Goal: Task Accomplishment & Management: Complete application form

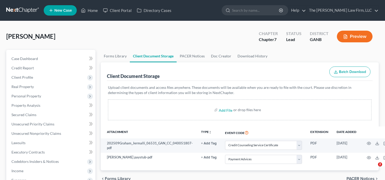
select select "5"
select select "35"
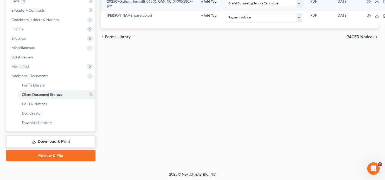
click at [40, 161] on div "Petition Navigation Case Dashboard Payments Invoices Payments Payments Credit R…" at bounding box center [192, 37] width 373 height 258
click at [48, 156] on link "Review & File" at bounding box center [50, 155] width 89 height 11
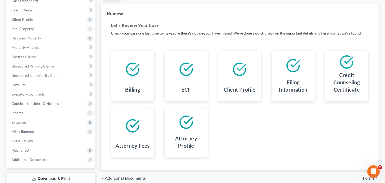
scroll to position [92, 0]
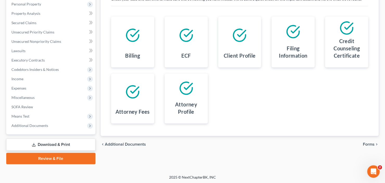
click at [51, 161] on link "Review & File" at bounding box center [50, 158] width 89 height 11
click at [47, 157] on link "Review & File" at bounding box center [50, 158] width 89 height 11
click at [46, 159] on link "Review & File" at bounding box center [50, 158] width 89 height 11
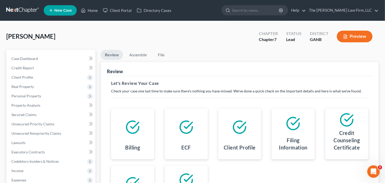
scroll to position [0, 0]
click at [139, 56] on link "Assemble" at bounding box center [138, 55] width 26 height 10
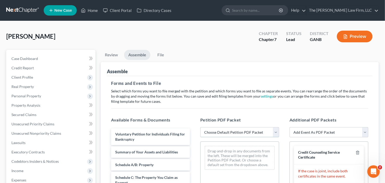
click at [243, 130] on select "Choose Default Petition PDF Packet Complete Bankruptcy Petition (all forms and …" at bounding box center [239, 132] width 79 height 10
select select "0"
click at [200, 127] on select "Choose Default Petition PDF Packet Complete Bankruptcy Petition (all forms and …" at bounding box center [239, 132] width 79 height 10
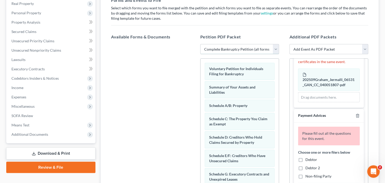
scroll to position [62, 0]
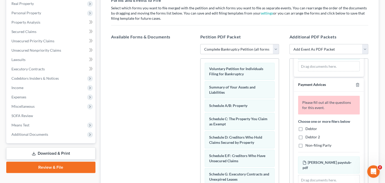
click at [305, 127] on label "Debtor" at bounding box center [311, 128] width 12 height 5
click at [307, 127] on input "Debtor" at bounding box center [308, 127] width 3 height 3
checkbox input "true"
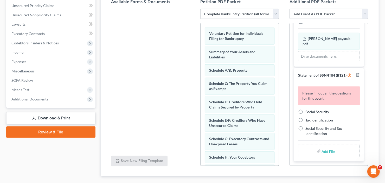
scroll to position [146, 0]
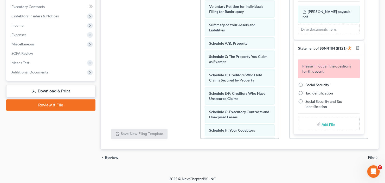
click at [305, 83] on label "Social Security" at bounding box center [317, 84] width 24 height 5
click at [307, 83] on input "Social Security" at bounding box center [308, 83] width 3 height 3
radio input "true"
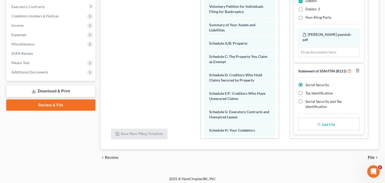
click at [325, 126] on input "file" at bounding box center [328, 124] width 12 height 9
type input "C:\fakepath\J [PERSON_NAME] b21ex.pdf"
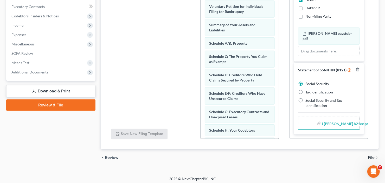
scroll to position [102, 0]
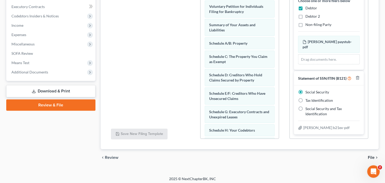
click at [373, 158] on span "File" at bounding box center [371, 158] width 7 height 4
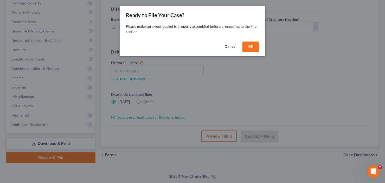
scroll to position [92, 0]
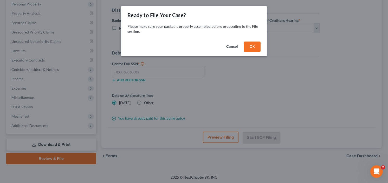
click at [256, 43] on button "OK" at bounding box center [252, 47] width 17 height 10
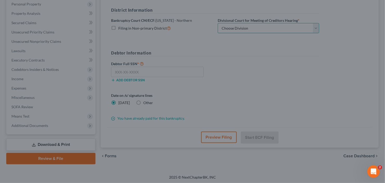
click at [257, 30] on select "Choose Division [GEOGRAPHIC_DATA] [GEOGRAPHIC_DATA] [GEOGRAPHIC_DATA] [GEOGRAPH…" at bounding box center [268, 28] width 101 height 10
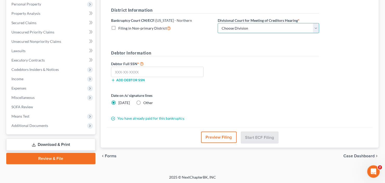
select select "0"
click at [218, 23] on select "Choose Division [GEOGRAPHIC_DATA] [GEOGRAPHIC_DATA] [GEOGRAPHIC_DATA] [GEOGRAPH…" at bounding box center [268, 28] width 101 height 10
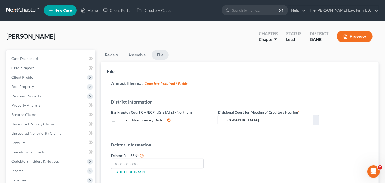
scroll to position [83, 0]
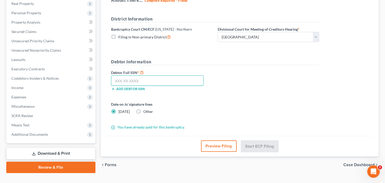
click at [134, 79] on input "text" at bounding box center [157, 81] width 93 height 10
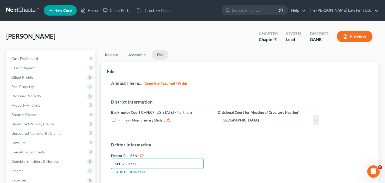
scroll to position [42, 0]
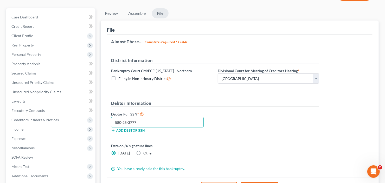
type input "580-25-3777"
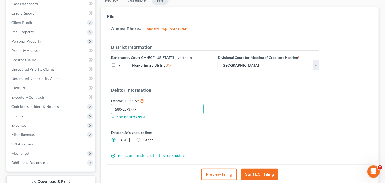
scroll to position [62, 0]
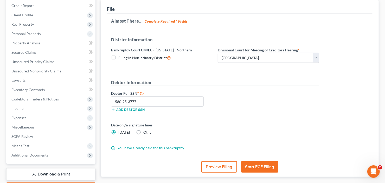
click at [262, 166] on button "Start ECF Filing" at bounding box center [259, 167] width 37 height 11
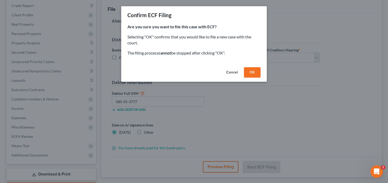
click at [249, 72] on button "OK" at bounding box center [252, 72] width 17 height 10
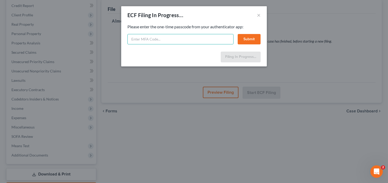
click at [168, 42] on input "text" at bounding box center [180, 39] width 106 height 10
type input "013448"
click at [267, 34] on div "ECF Filing In Progress... × Feel free to download your entire bankruptcy packet…" at bounding box center [194, 91] width 388 height 183
click at [241, 39] on button "Submit" at bounding box center [249, 39] width 23 height 10
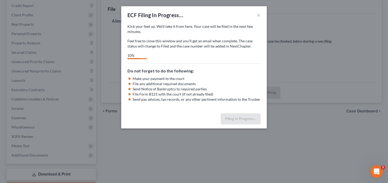
select select "0"
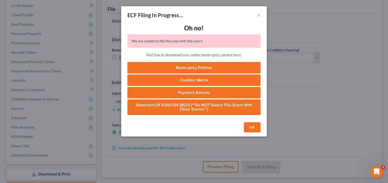
click at [248, 129] on button "OK" at bounding box center [252, 128] width 17 height 10
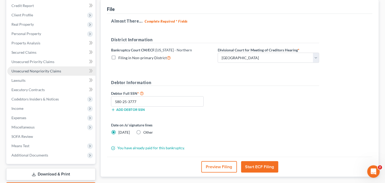
click at [29, 72] on span "Unsecured Nonpriority Claims" at bounding box center [36, 71] width 50 height 4
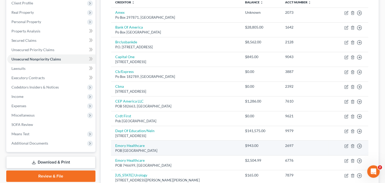
scroll to position [12, 0]
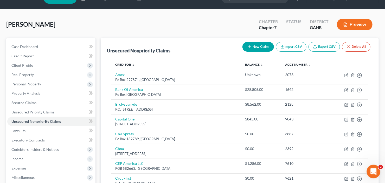
click at [371, 170] on icon "Open Intercom Messenger" at bounding box center [373, 171] width 9 height 9
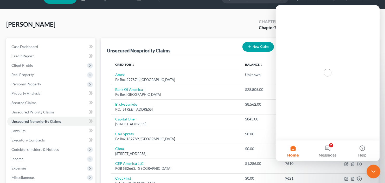
scroll to position [0, 0]
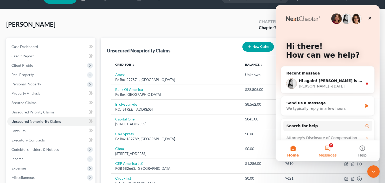
click at [326, 150] on button "2 Messages" at bounding box center [327, 151] width 35 height 21
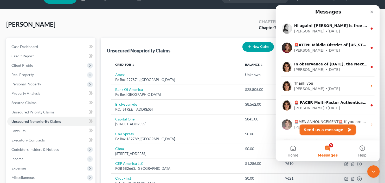
click at [326, 128] on button "Send us a message" at bounding box center [327, 130] width 56 height 10
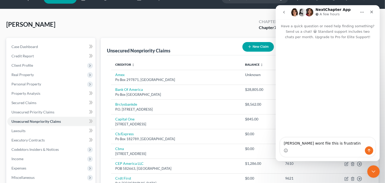
type textarea "Graham wont file this is frustratin"
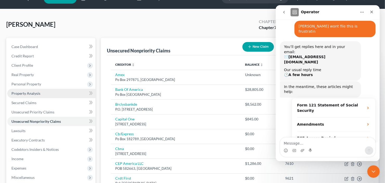
scroll to position [74, 0]
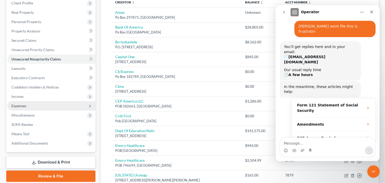
click at [28, 107] on span "Expenses" at bounding box center [51, 105] width 88 height 9
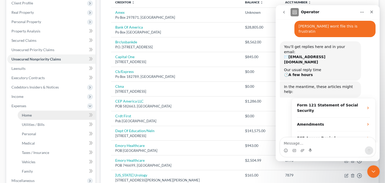
click at [28, 116] on span "Home" at bounding box center [27, 115] width 10 height 4
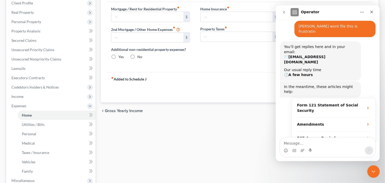
scroll to position [41, 0]
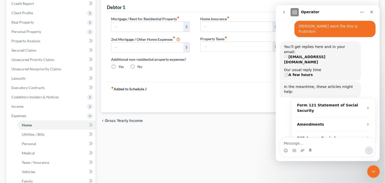
type input "2,175.00"
type input "0.00"
radio input "true"
type input "0.00"
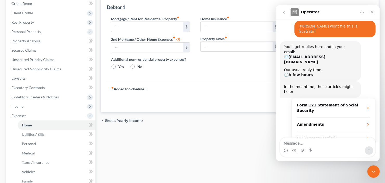
type input "0.00"
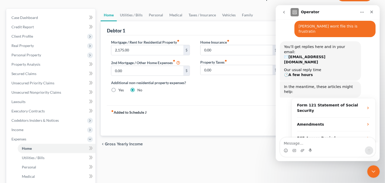
scroll to position [0, 0]
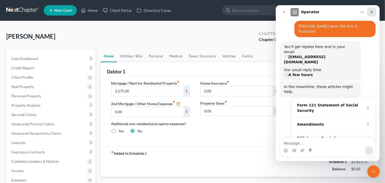
click at [371, 11] on icon "Close" at bounding box center [371, 12] width 4 height 4
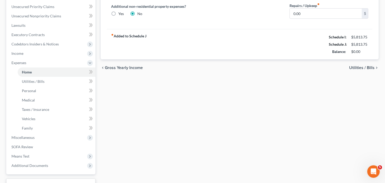
scroll to position [158, 0]
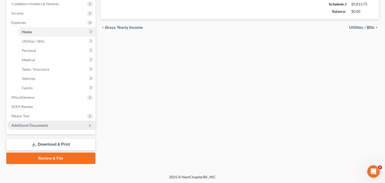
click at [35, 126] on span "Additional Documents" at bounding box center [29, 125] width 37 height 4
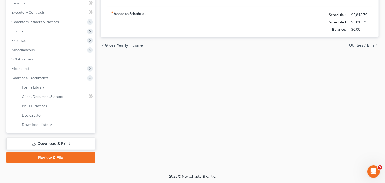
scroll to position [139, 0]
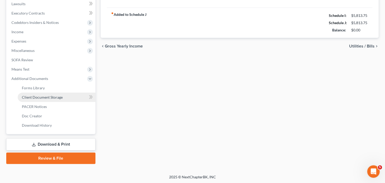
click at [51, 100] on link "Client Document Storage" at bounding box center [57, 97] width 78 height 9
select select "5"
select select "35"
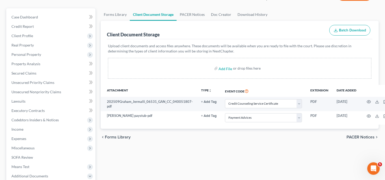
scroll to position [42, 16]
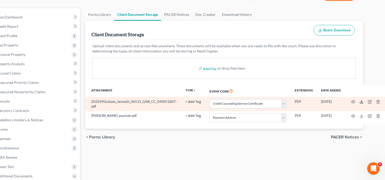
click at [360, 102] on icon at bounding box center [362, 102] width 4 height 4
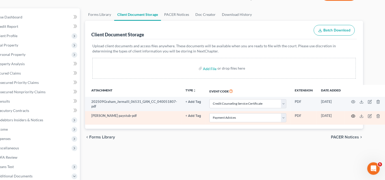
click at [351, 116] on icon "button" at bounding box center [353, 116] width 4 height 4
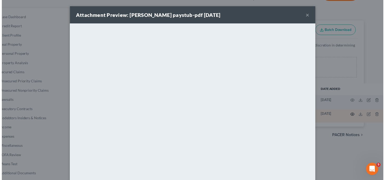
scroll to position [34, 0]
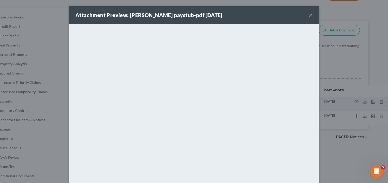
click at [310, 16] on button "×" at bounding box center [311, 15] width 4 height 6
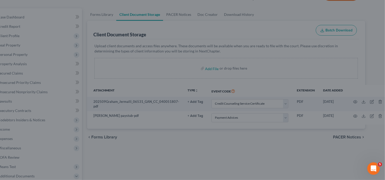
scroll to position [37, 0]
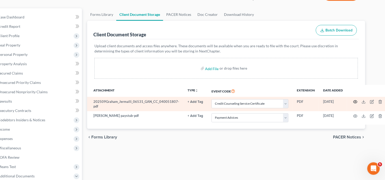
click at [354, 103] on icon "button" at bounding box center [355, 102] width 4 height 4
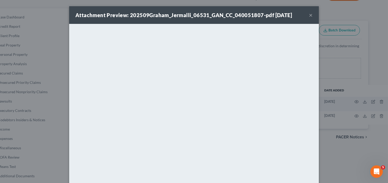
click at [309, 15] on button "×" at bounding box center [311, 15] width 4 height 6
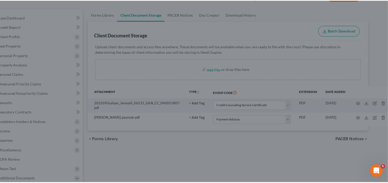
scroll to position [37, 0]
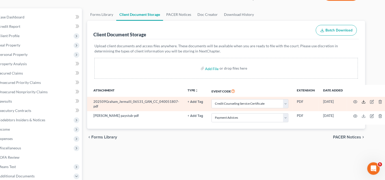
click at [362, 103] on icon at bounding box center [364, 102] width 4 height 4
click at [378, 101] on icon "button" at bounding box center [380, 102] width 4 height 4
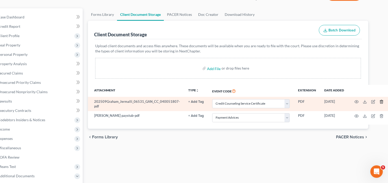
scroll to position [34, 0]
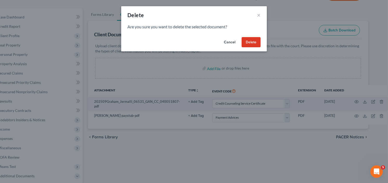
click at [252, 42] on button "Delete" at bounding box center [251, 42] width 19 height 10
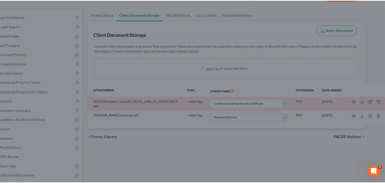
scroll to position [42, 0]
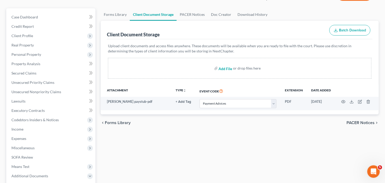
click at [220, 69] on input "file" at bounding box center [225, 68] width 12 height 9
type input "C:\fakepath\chrome.exe"
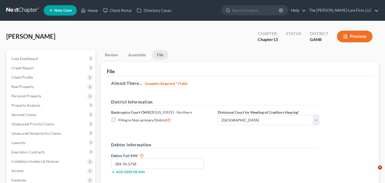
select select "0"
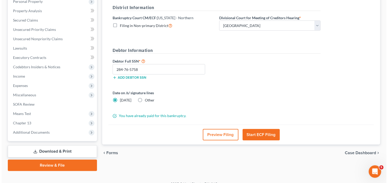
scroll to position [101, 0]
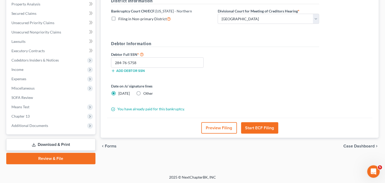
click at [262, 127] on button "Start ECF Filing" at bounding box center [259, 128] width 37 height 11
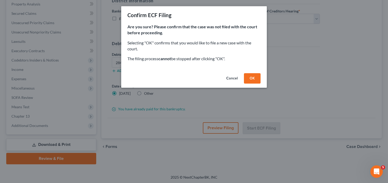
click at [254, 74] on button "OK" at bounding box center [252, 78] width 17 height 10
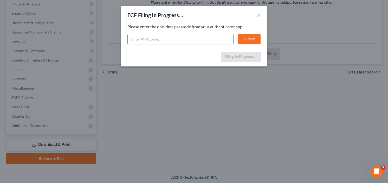
click at [170, 40] on input "text" at bounding box center [180, 39] width 106 height 10
type input "636230"
click at [249, 35] on button "Submit" at bounding box center [249, 39] width 23 height 10
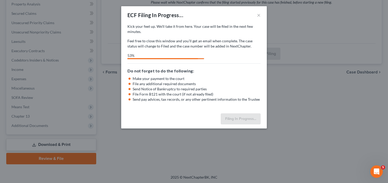
select select "0"
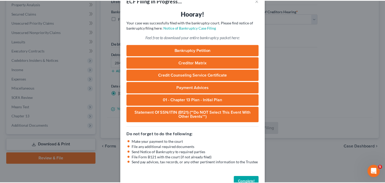
scroll to position [28, 0]
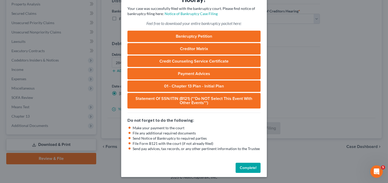
click at [245, 169] on button "Complete!" at bounding box center [248, 168] width 25 height 10
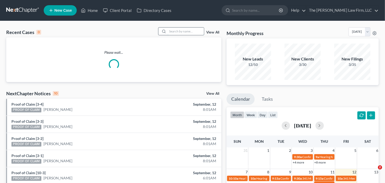
click at [189, 34] on input "search" at bounding box center [186, 32] width 36 height 8
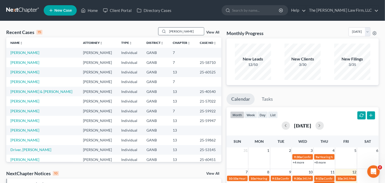
type input "[PERSON_NAME]"
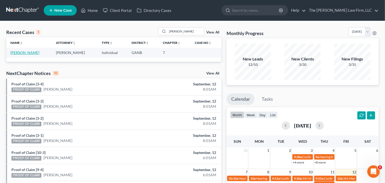
click at [22, 53] on link "[PERSON_NAME]" at bounding box center [24, 52] width 29 height 4
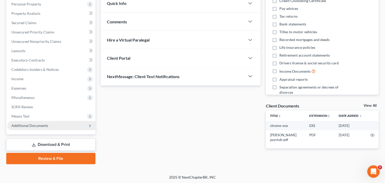
click at [20, 126] on span "Additional Documents" at bounding box center [29, 126] width 37 height 4
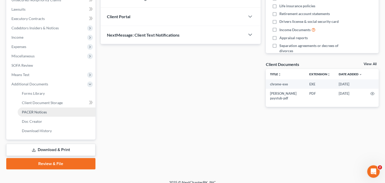
click at [33, 116] on link "PACER Notices" at bounding box center [57, 112] width 78 height 9
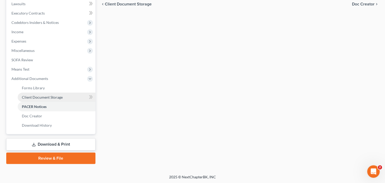
click at [45, 95] on span "Client Document Storage" at bounding box center [42, 97] width 41 height 4
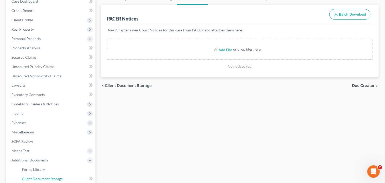
select select "35"
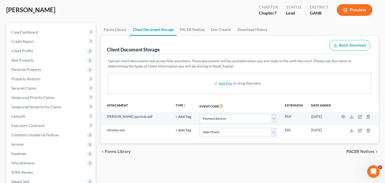
scroll to position [42, 0]
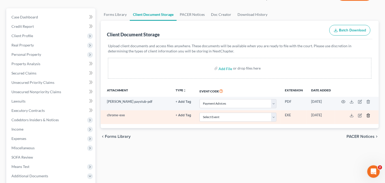
click at [368, 116] on icon "button" at bounding box center [368, 116] width 4 height 4
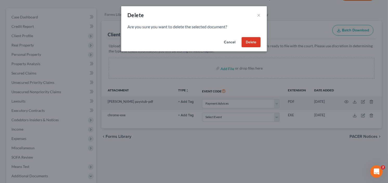
click at [255, 41] on button "Delete" at bounding box center [251, 42] width 19 height 10
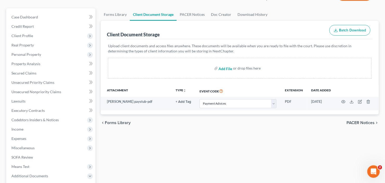
click at [224, 66] on input "file" at bounding box center [225, 68] width 12 height 9
type input "C:\fakepath\J [PERSON_NAME].pdf"
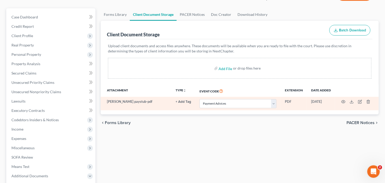
select select "35"
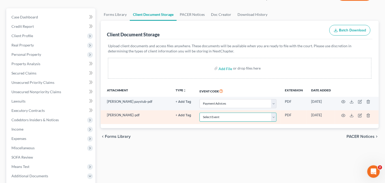
click at [254, 115] on select "Select Event 01 - Chapter 13 Plan - Initial Plan 02-Application to Pay Filing F…" at bounding box center [238, 117] width 77 height 9
select select "5"
click at [254, 115] on select "Select Event 01 - Chapter 13 Plan - Initial Plan 02-Application to Pay Filing F…" at bounding box center [238, 117] width 77 height 9
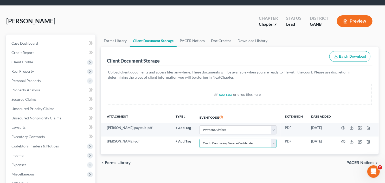
scroll to position [0, 0]
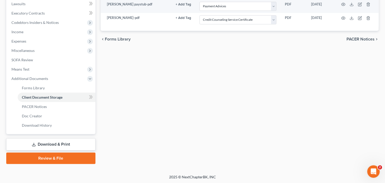
drag, startPoint x: 48, startPoint y: 157, endPoint x: 86, endPoint y: 147, distance: 39.8
click at [48, 157] on link "Review & File" at bounding box center [50, 158] width 89 height 11
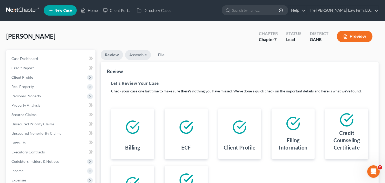
click at [143, 55] on link "Assemble" at bounding box center [138, 55] width 26 height 10
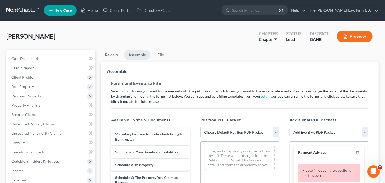
click at [234, 131] on select "Choose Default Petition PDF Packet Complete Bankruptcy Petition (all forms and …" at bounding box center [239, 132] width 79 height 10
select select "0"
click at [200, 127] on select "Choose Default Petition PDF Packet Complete Bankruptcy Petition (all forms and …" at bounding box center [239, 132] width 79 height 10
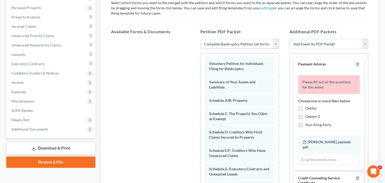
scroll to position [148, 0]
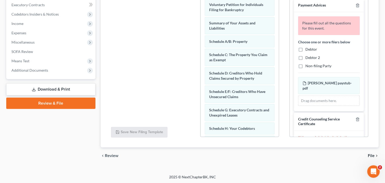
click at [305, 49] on label "Debtor" at bounding box center [311, 49] width 12 height 5
click at [307, 49] on input "Debtor" at bounding box center [308, 48] width 3 height 3
checkbox input "true"
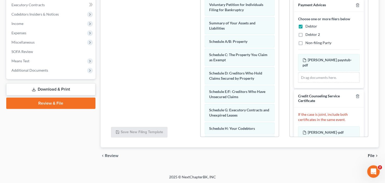
scroll to position [0, 0]
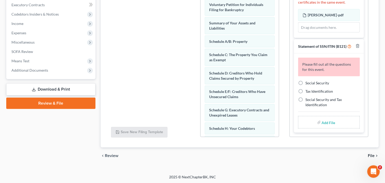
click at [305, 81] on label "Social Security" at bounding box center [317, 83] width 24 height 5
click at [307, 81] on input "Social Security" at bounding box center [308, 82] width 3 height 3
radio input "true"
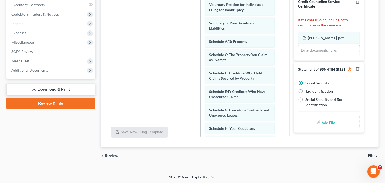
scroll to position [99, 0]
click at [328, 123] on input "file" at bounding box center [328, 122] width 12 height 9
type input "C:\fakepath\J [PERSON_NAME] b21ex.pdf"
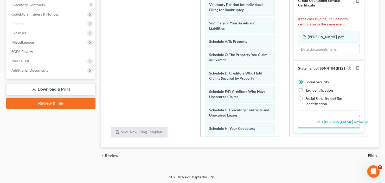
scroll to position [91, 0]
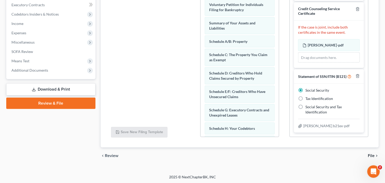
click at [374, 155] on span "File" at bounding box center [371, 156] width 7 height 4
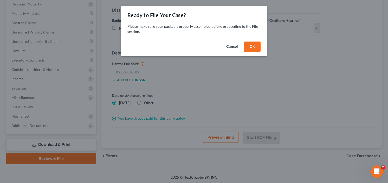
click at [244, 50] on button "OK" at bounding box center [252, 47] width 17 height 10
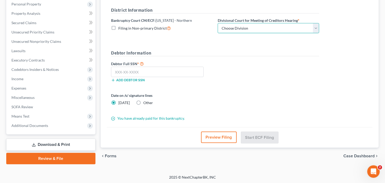
click at [255, 25] on select "Choose Division [GEOGRAPHIC_DATA] [GEOGRAPHIC_DATA] [GEOGRAPHIC_DATA] [GEOGRAPH…" at bounding box center [268, 28] width 101 height 10
select select "0"
click at [218, 23] on select "Choose Division [GEOGRAPHIC_DATA] [GEOGRAPHIC_DATA] [GEOGRAPHIC_DATA] [GEOGRAPH…" at bounding box center [268, 28] width 101 height 10
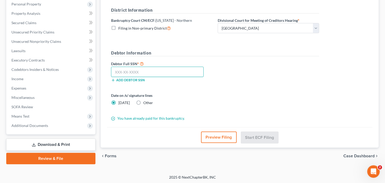
click at [132, 67] on input "text" at bounding box center [157, 72] width 93 height 10
type input "580-25-3777"
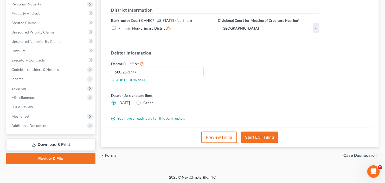
click at [262, 135] on button "Start ECF Filing" at bounding box center [259, 137] width 37 height 11
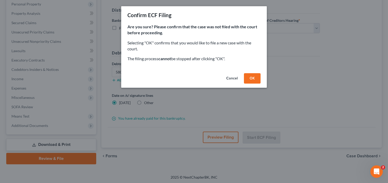
click at [249, 79] on button "OK" at bounding box center [252, 78] width 17 height 10
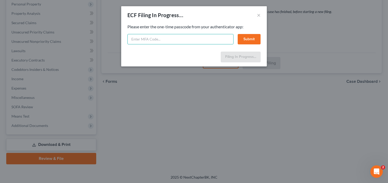
click at [163, 43] on input "text" at bounding box center [180, 39] width 106 height 10
type input "603705"
click at [245, 41] on button "Submit" at bounding box center [249, 39] width 23 height 10
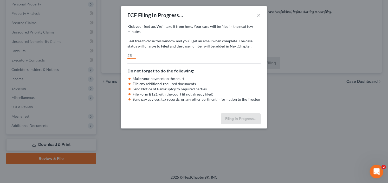
click at [375, 170] on icon "Open Intercom Messenger" at bounding box center [376, 171] width 9 height 9
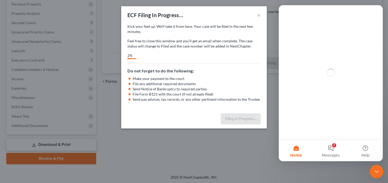
scroll to position [0, 0]
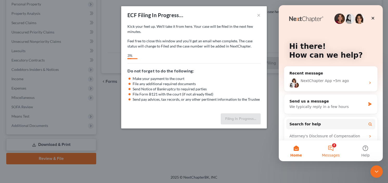
click at [329, 149] on button "2 Messages" at bounding box center [330, 151] width 35 height 21
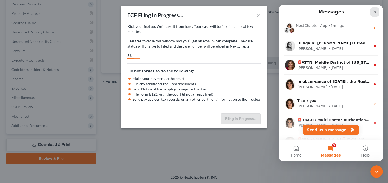
click at [375, 10] on icon "Close" at bounding box center [375, 12] width 4 height 4
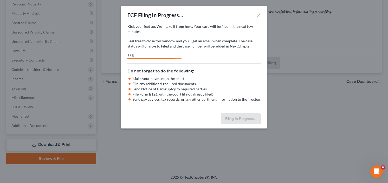
select select "0"
